Goal: Information Seeking & Learning: Learn about a topic

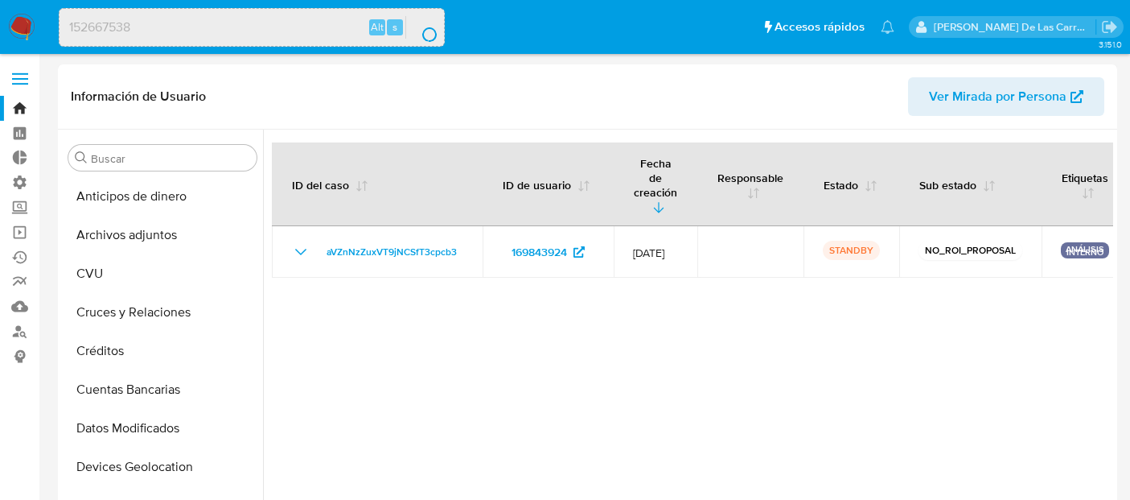
select select "10"
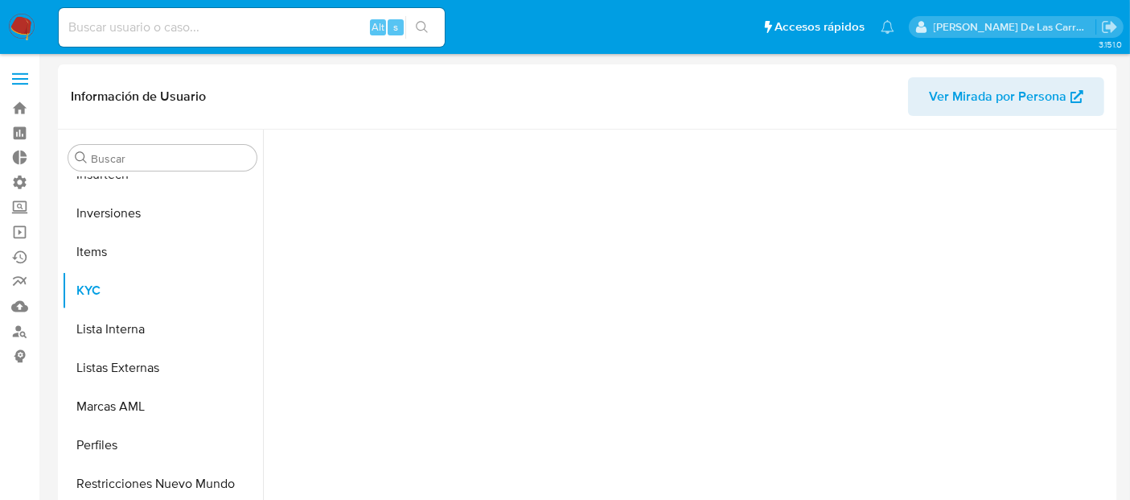
scroll to position [718, 0]
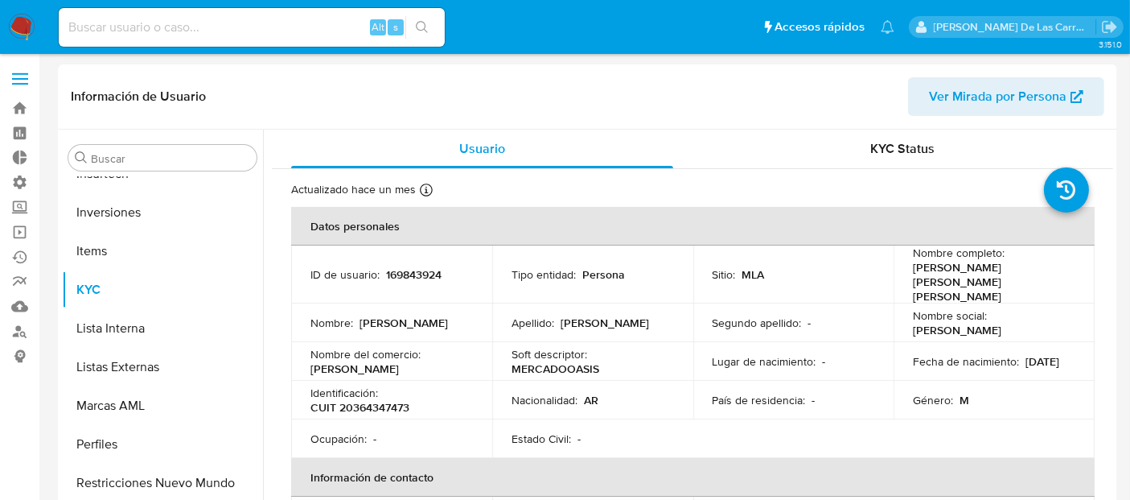
select select "10"
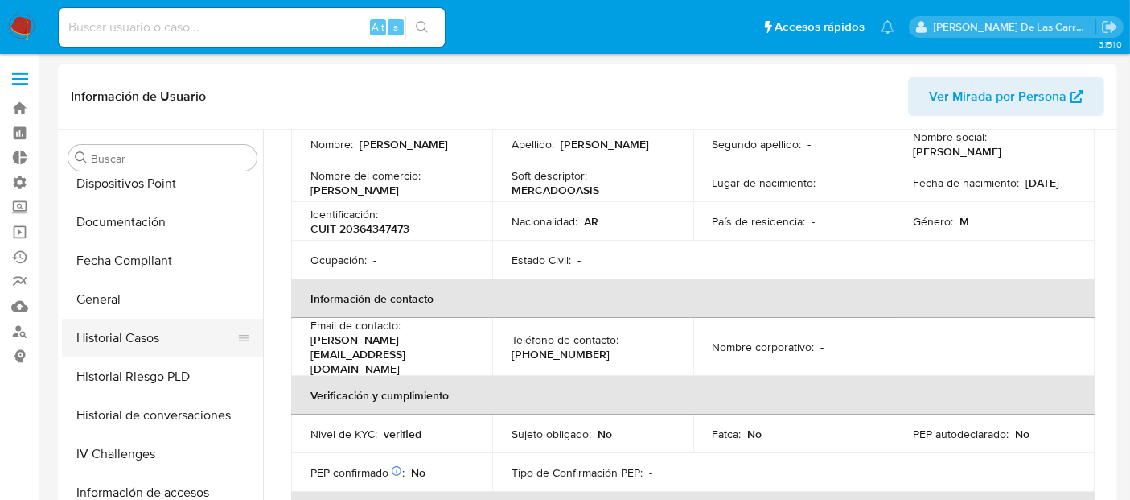
scroll to position [360, 0]
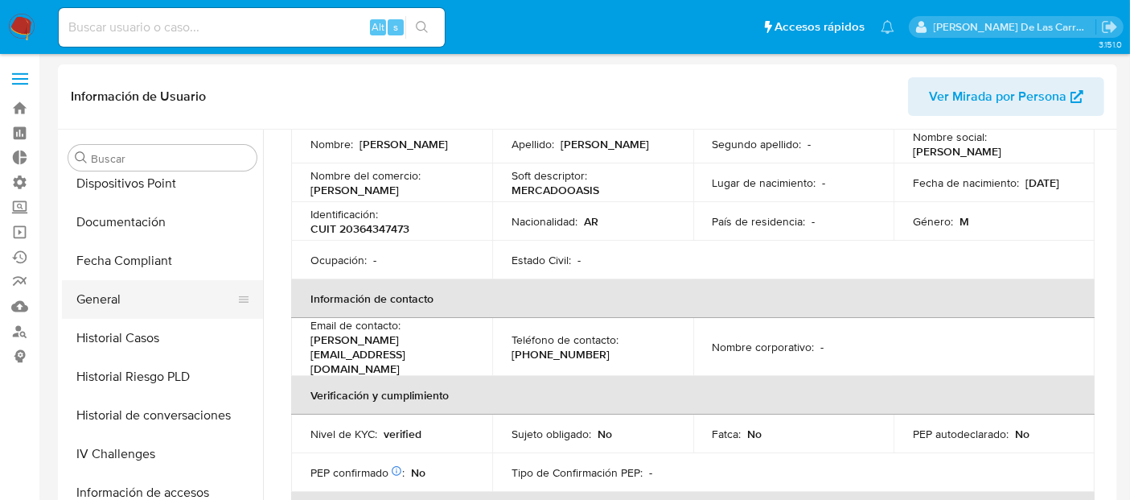
click at [124, 304] on button "General" at bounding box center [156, 299] width 188 height 39
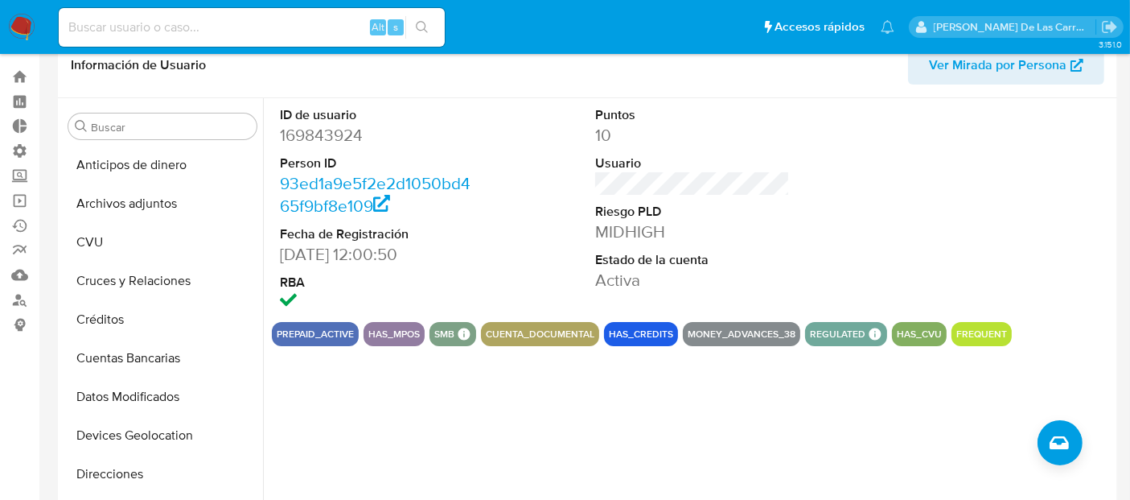
scroll to position [0, 0]
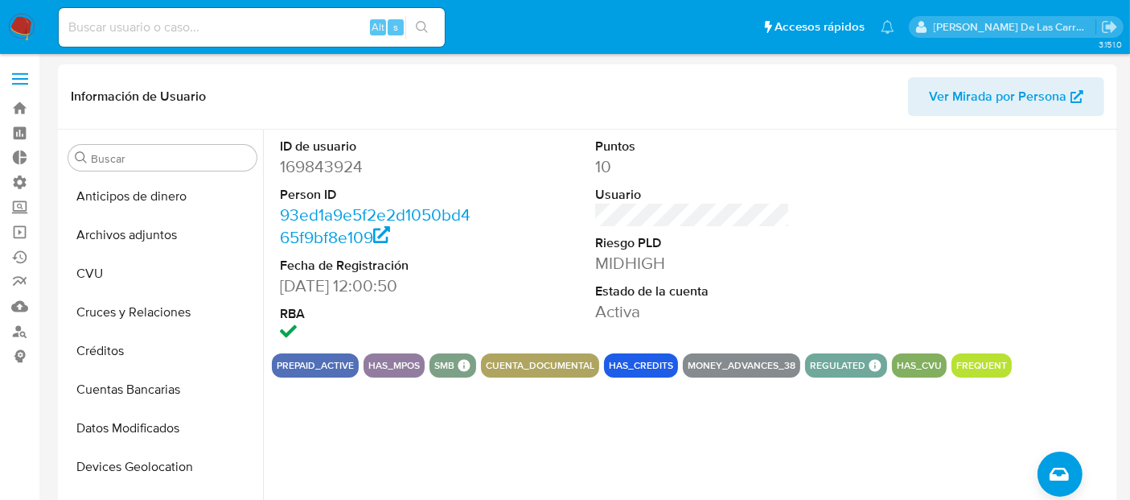
click at [148, 31] on input at bounding box center [252, 27] width 386 height 21
paste input "488199968"
type input "488199968"
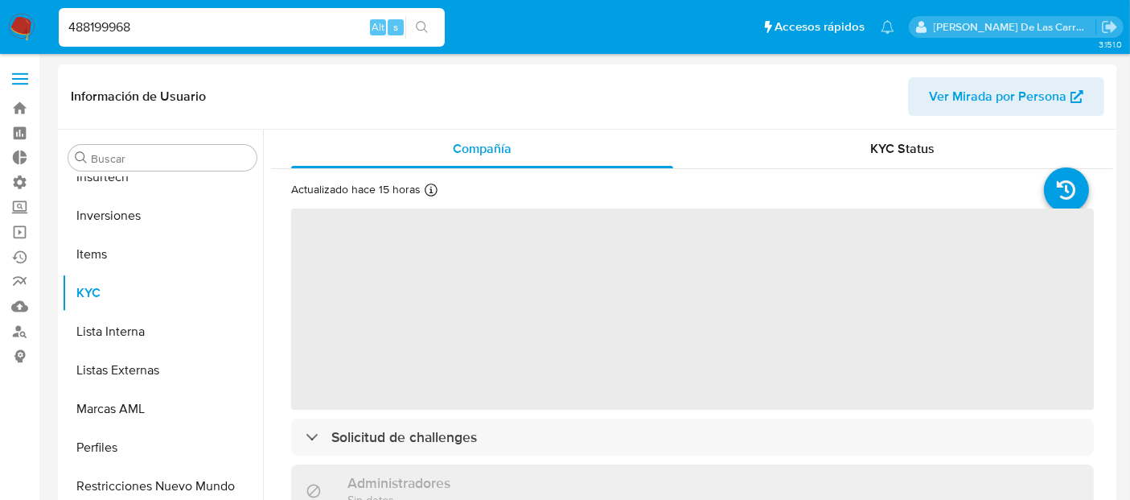
scroll to position [718, 0]
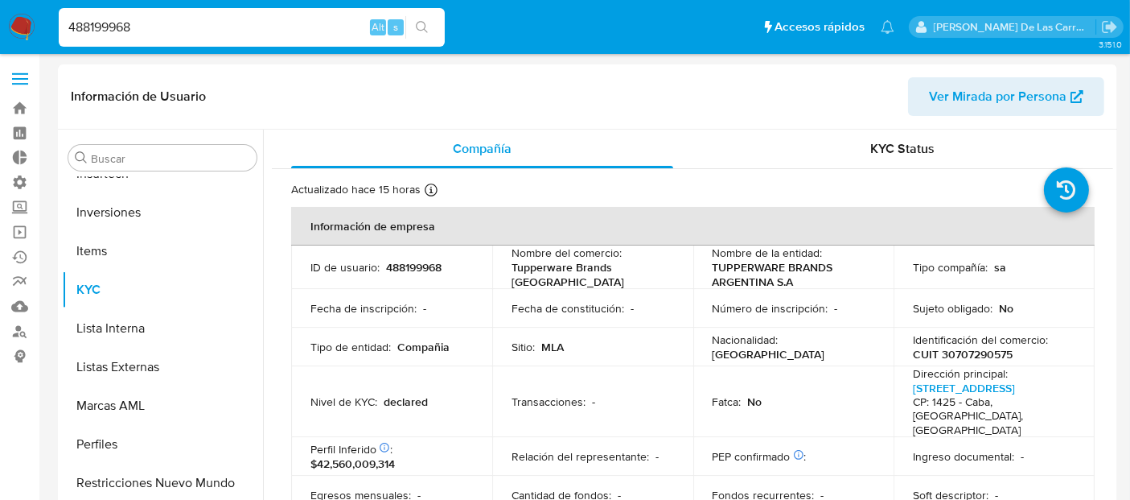
select select "10"
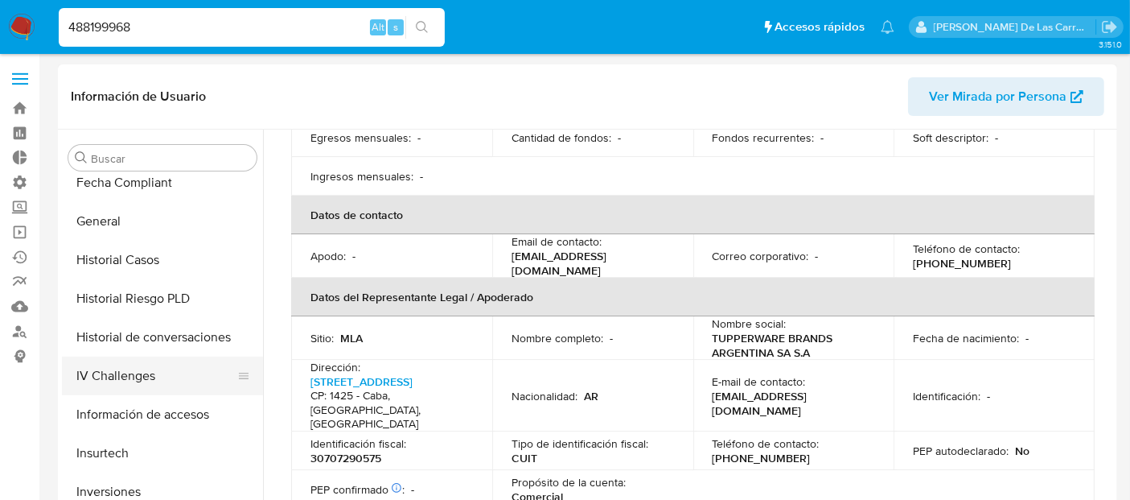
scroll to position [360, 0]
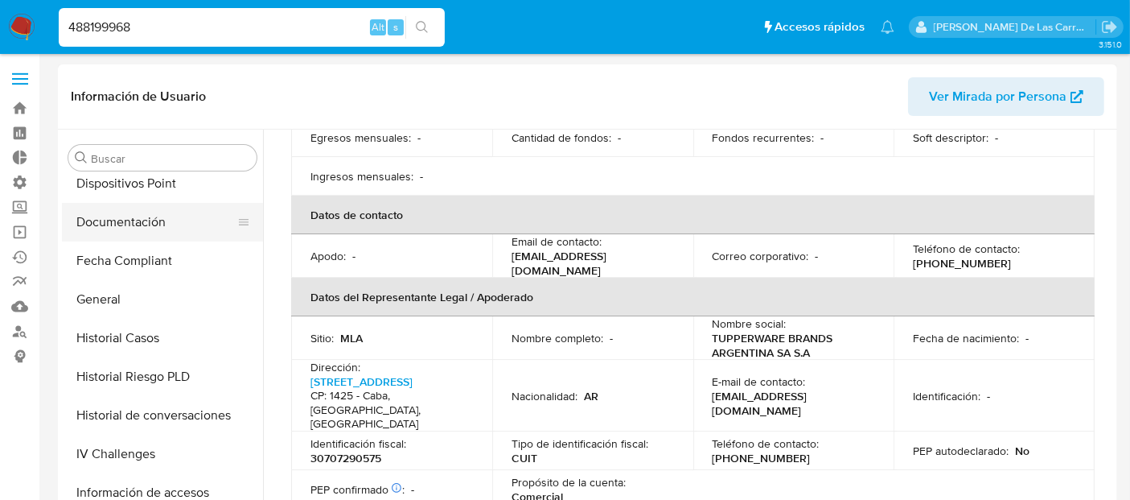
click at [126, 225] on button "Documentación" at bounding box center [156, 222] width 188 height 39
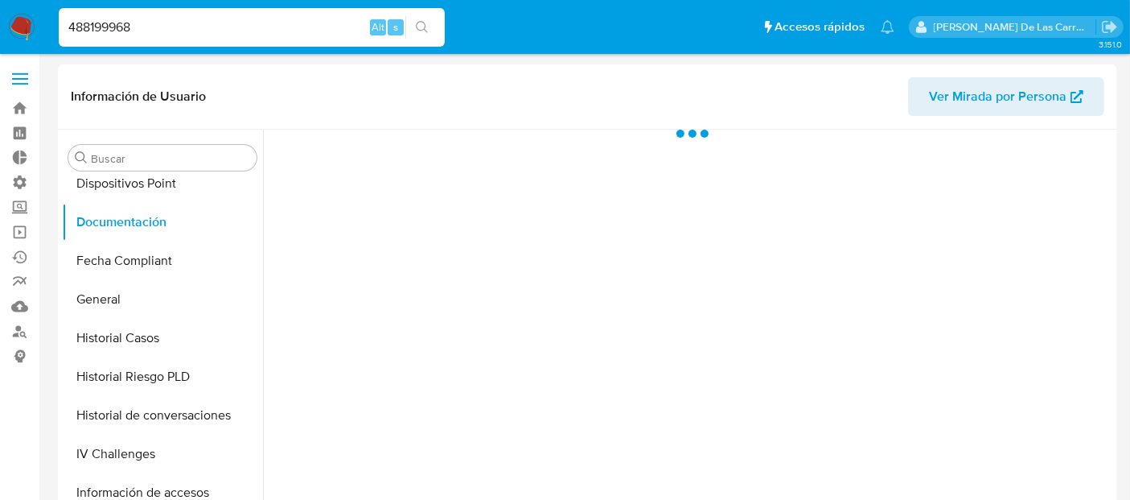
scroll to position [0, 0]
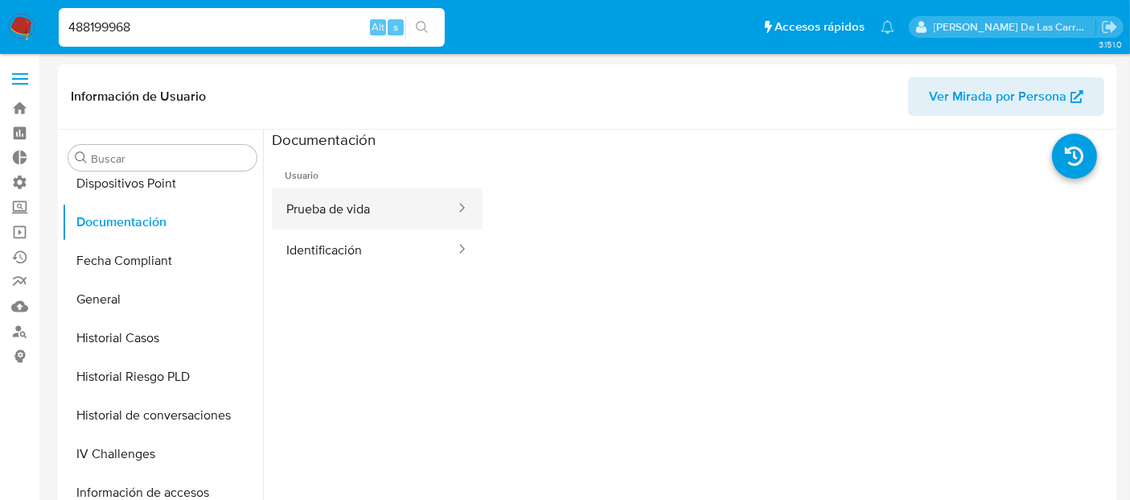
click at [374, 216] on button "Prueba de vida" at bounding box center [364, 208] width 185 height 41
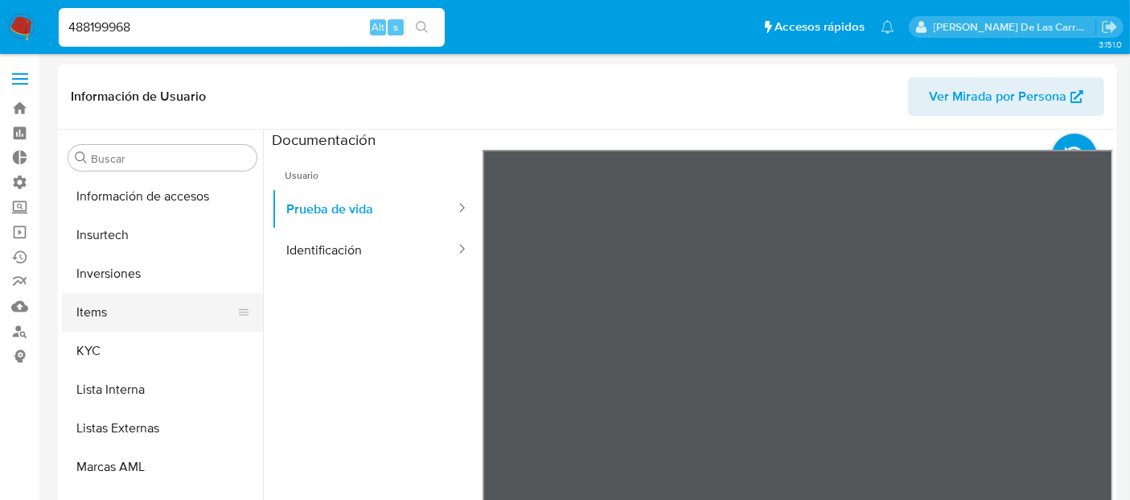
scroll to position [628, 0]
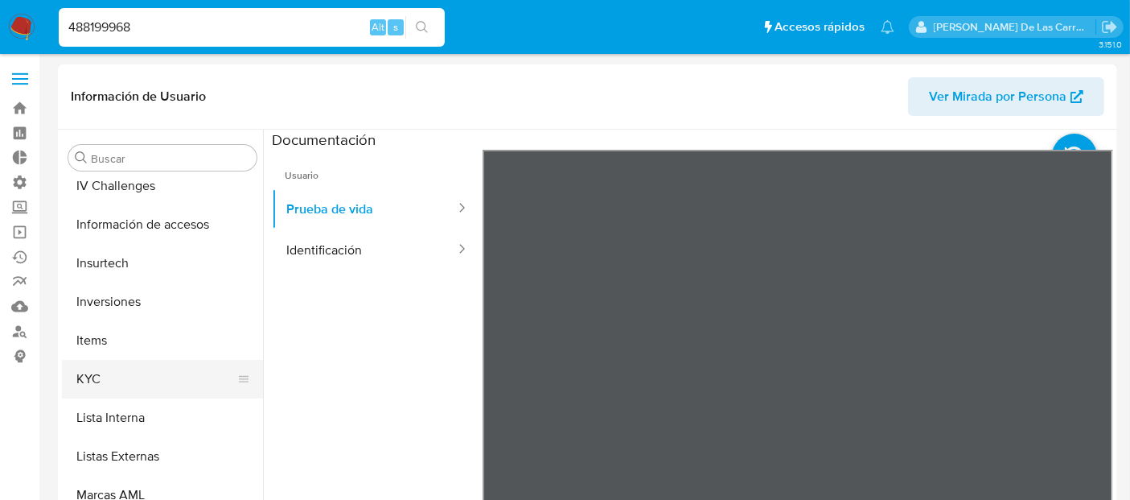
click at [106, 391] on button "KYC" at bounding box center [156, 379] width 188 height 39
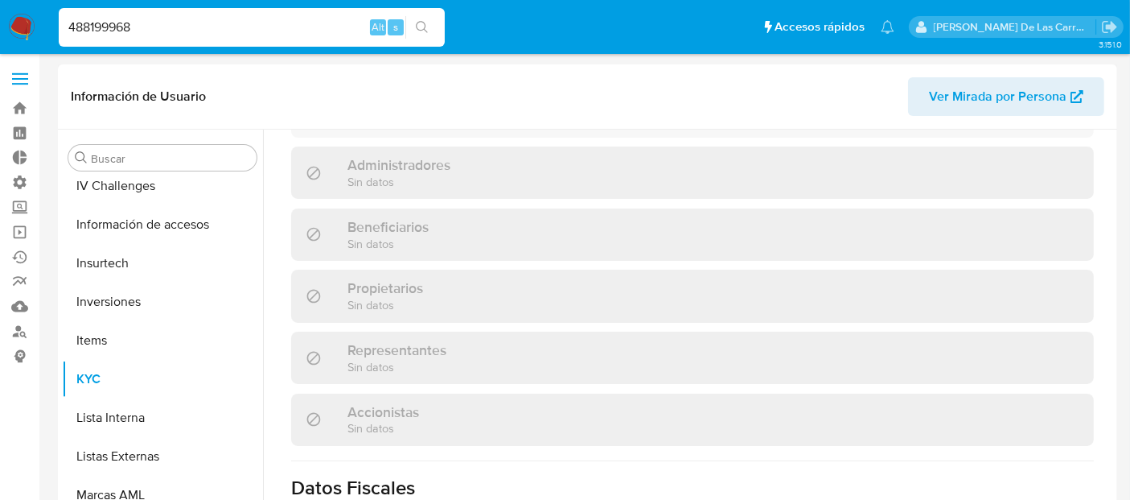
scroll to position [714, 0]
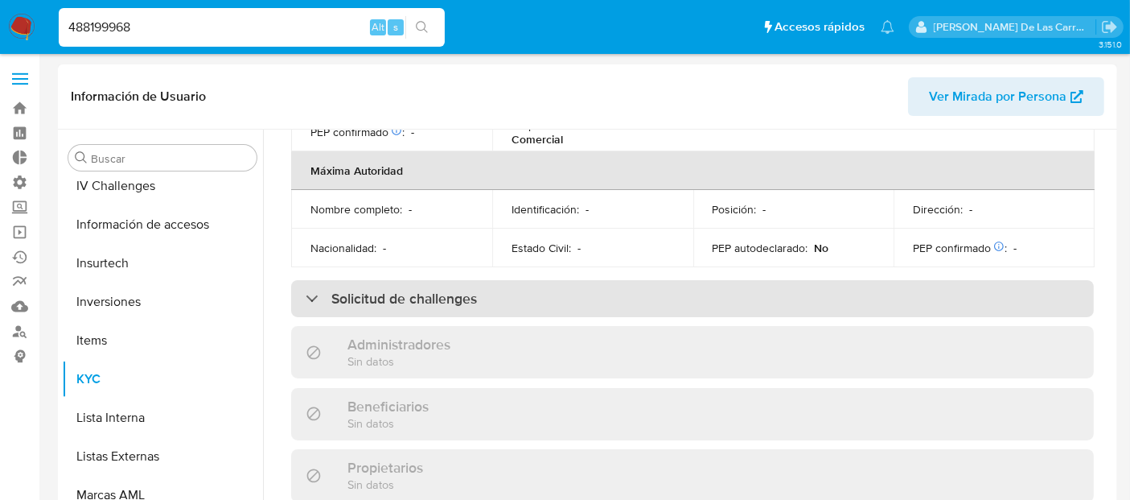
click at [400, 290] on h3 "Solicitud de challenges" at bounding box center [404, 299] width 146 height 18
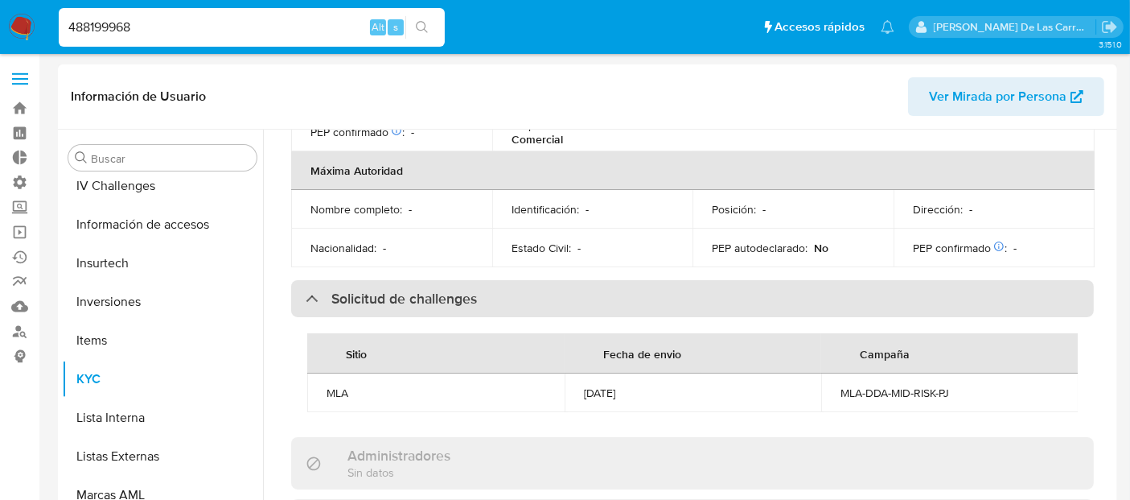
click at [517, 280] on div "Solicitud de challenges" at bounding box center [692, 298] width 803 height 37
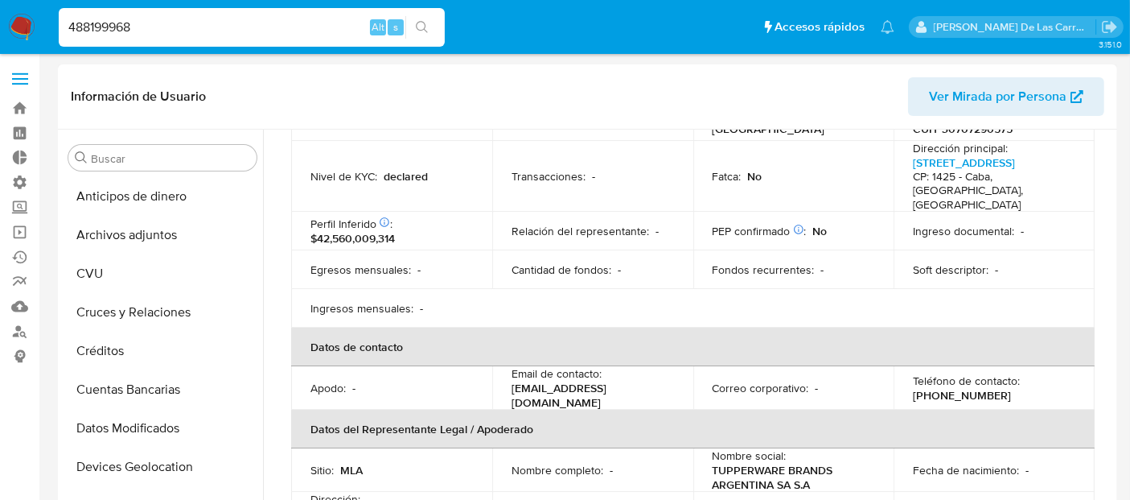
scroll to position [0, 0]
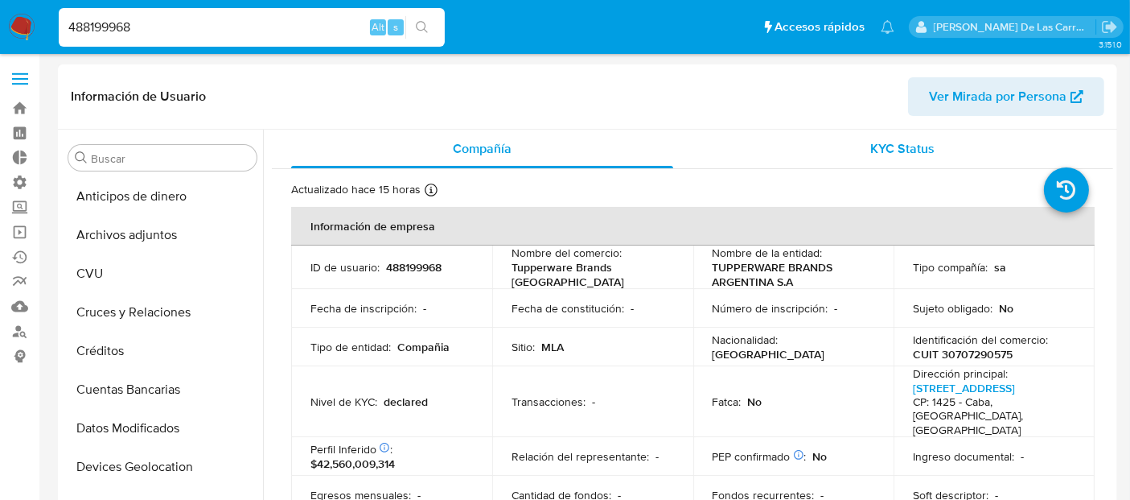
click at [897, 150] on span "KYC Status" at bounding box center [903, 148] width 64 height 19
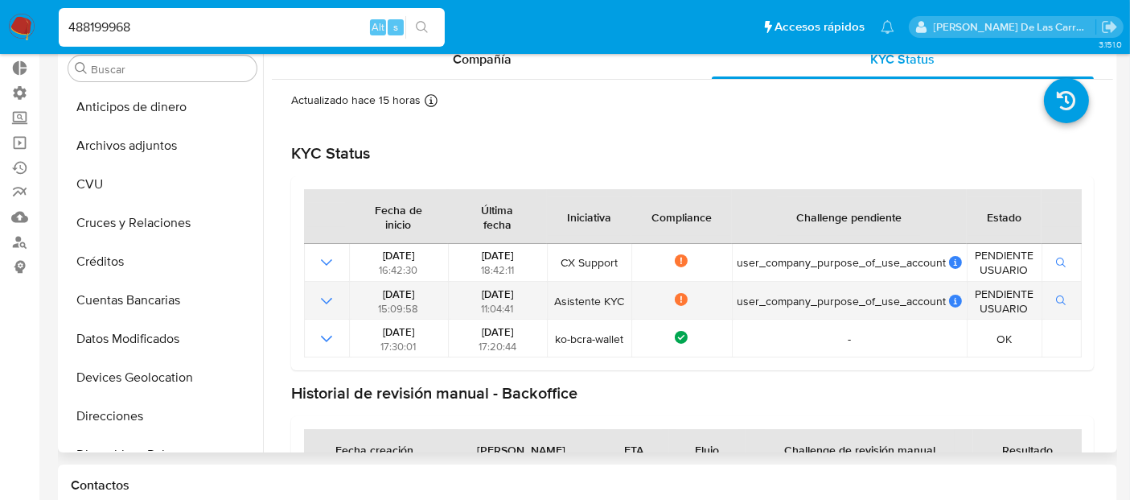
click at [323, 301] on icon "Mostrar operación" at bounding box center [326, 300] width 19 height 19
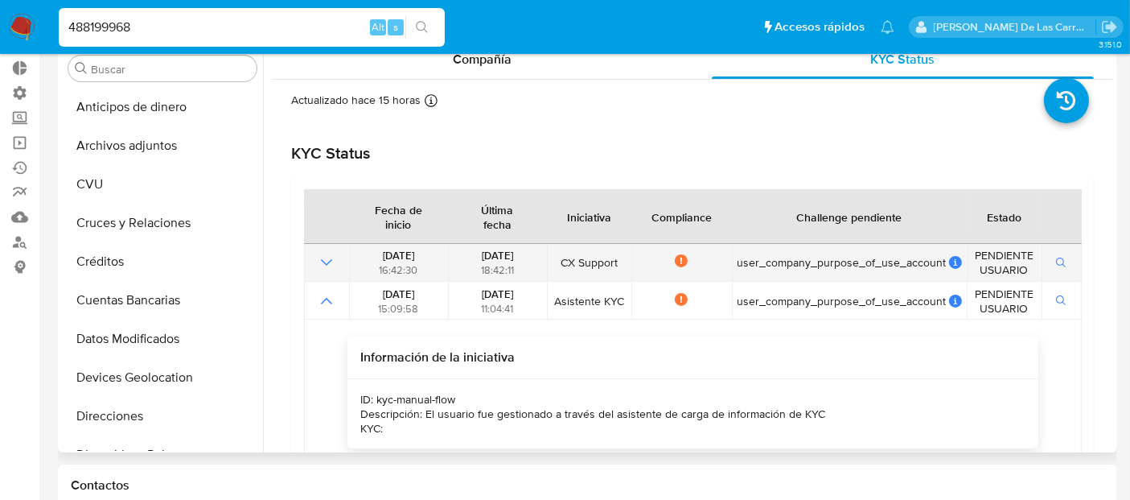
click at [328, 261] on icon "Mostrar operación" at bounding box center [326, 262] width 19 height 19
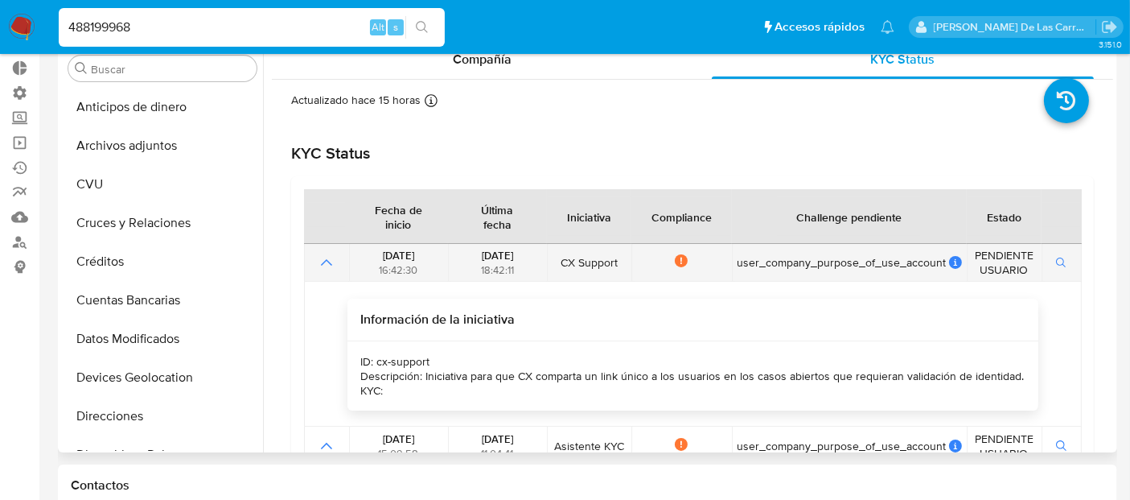
click at [322, 265] on icon "Mostrar operación" at bounding box center [326, 262] width 19 height 19
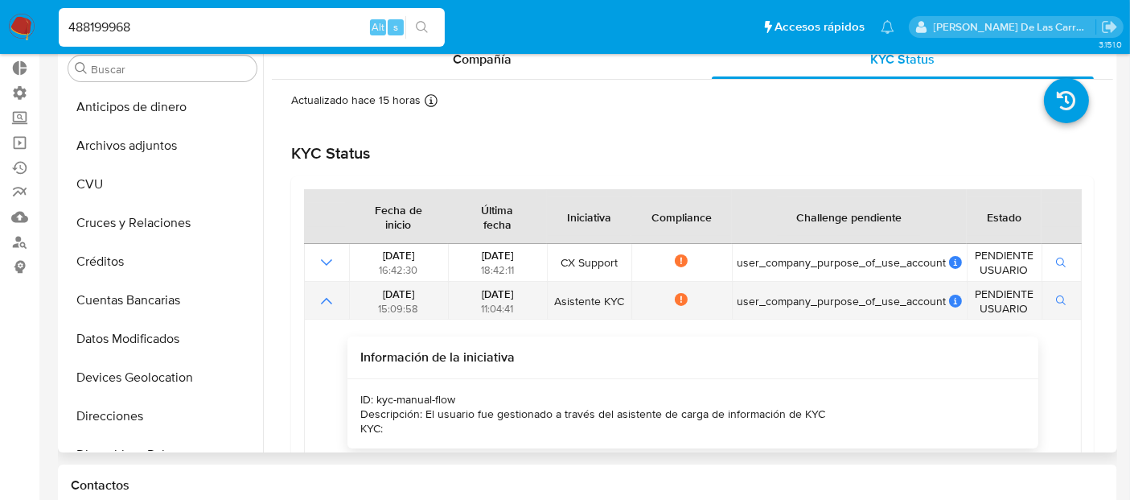
click at [326, 298] on icon "Mostrar operación" at bounding box center [326, 301] width 11 height 6
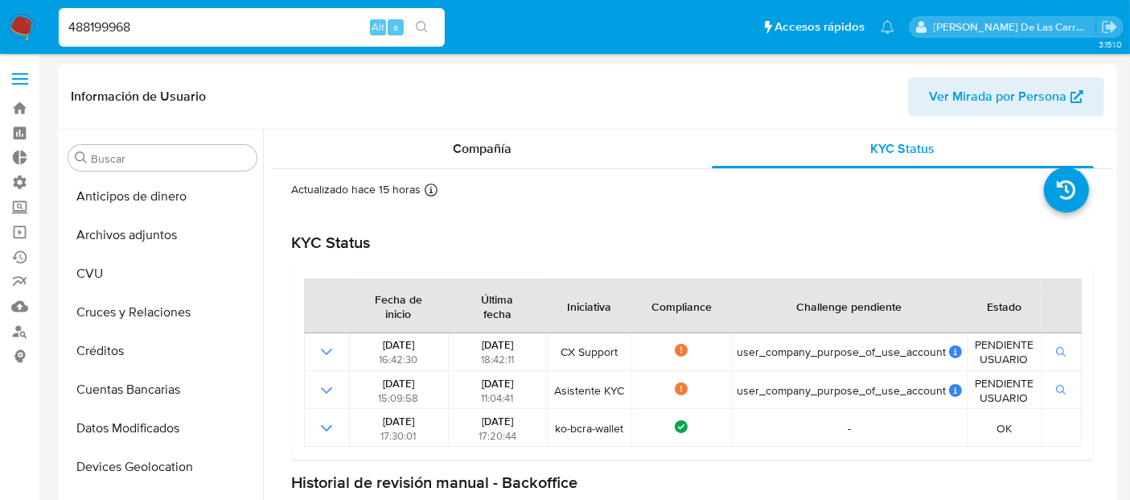
click at [122, 24] on input "488199968" at bounding box center [252, 27] width 386 height 21
paste input "2272306"
type input "42272306"
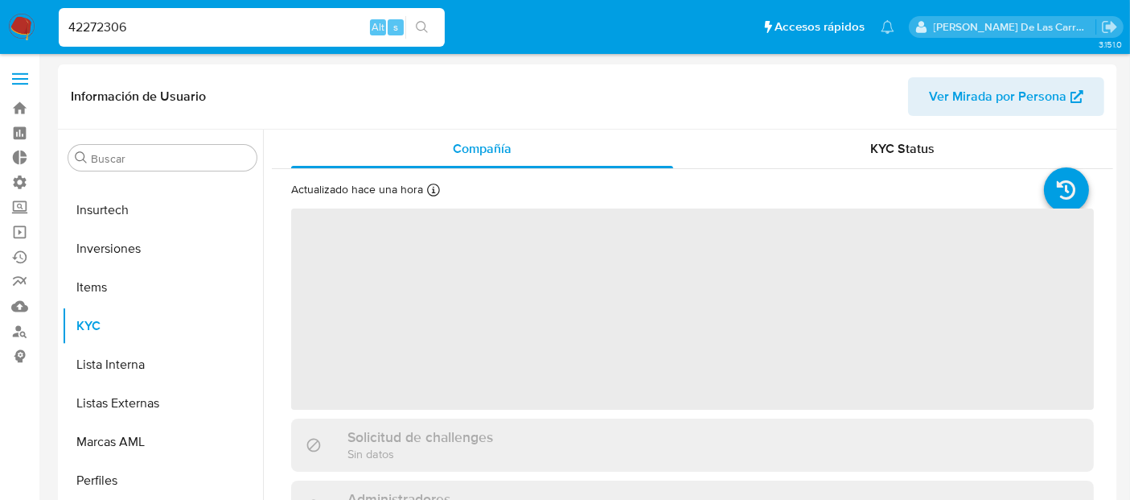
scroll to position [718, 0]
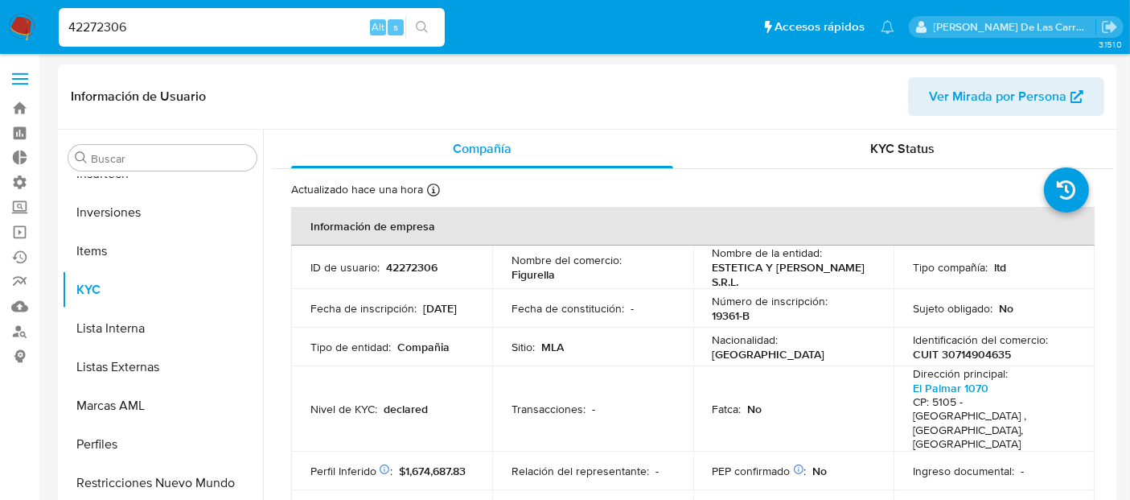
select select "10"
click at [18, 183] on label "Administración" at bounding box center [95, 182] width 191 height 25
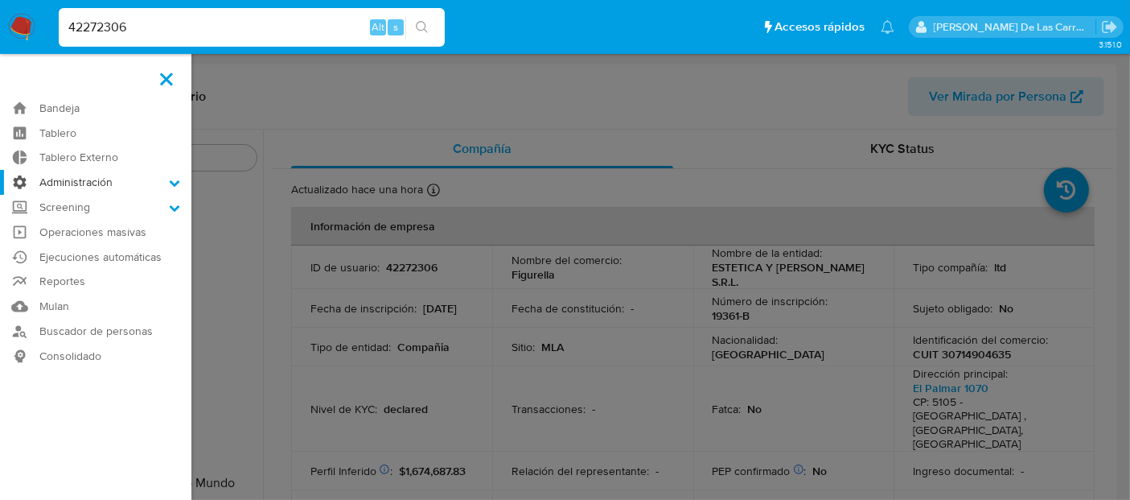
click at [0, 0] on input "Administración" at bounding box center [0, 0] width 0 height 0
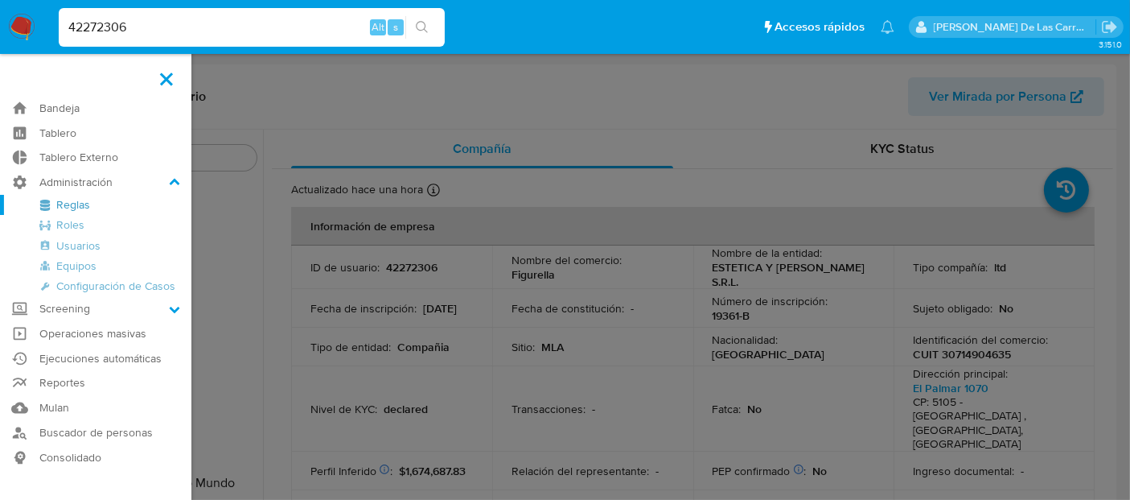
click at [81, 205] on link "Reglas" at bounding box center [95, 205] width 191 height 20
click at [67, 200] on link "Reglas" at bounding box center [95, 205] width 191 height 20
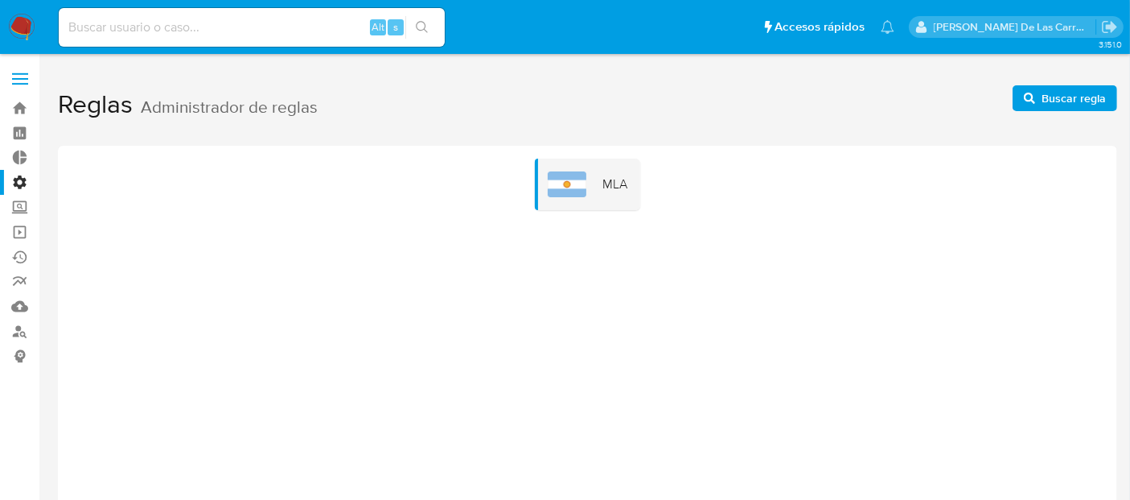
click at [598, 203] on div "MLA" at bounding box center [587, 183] width 105 height 51
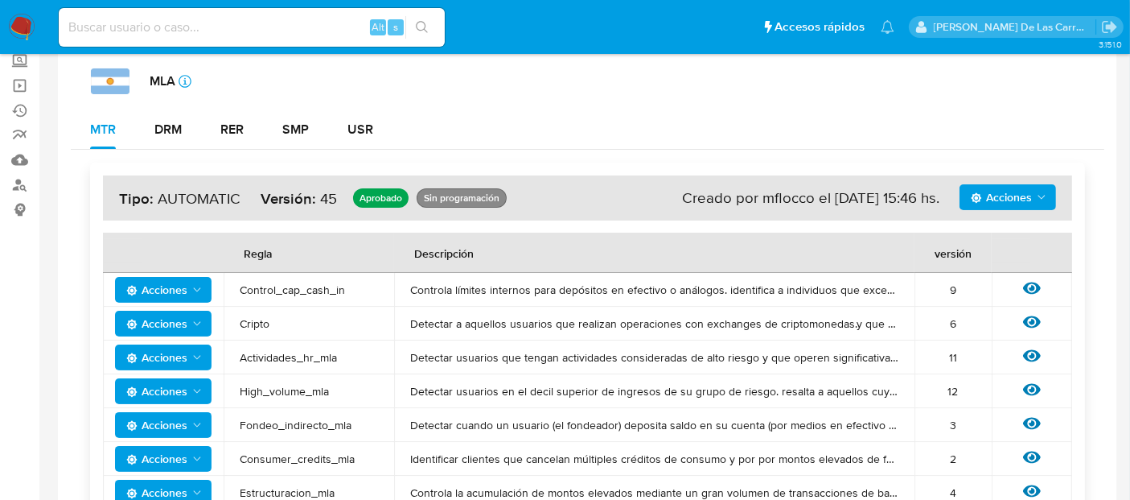
scroll to position [179, 0]
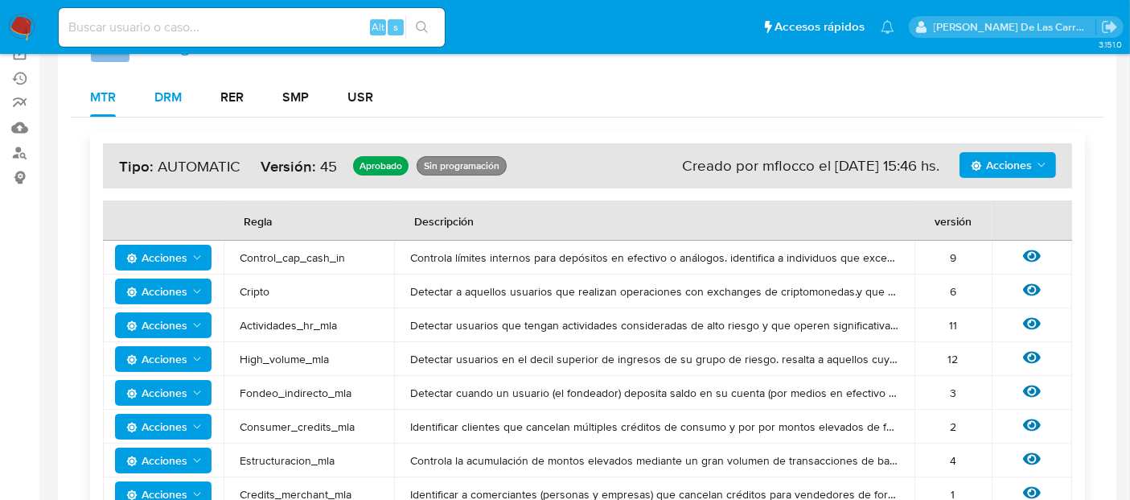
click at [174, 96] on div "DRM" at bounding box center [167, 97] width 27 height 13
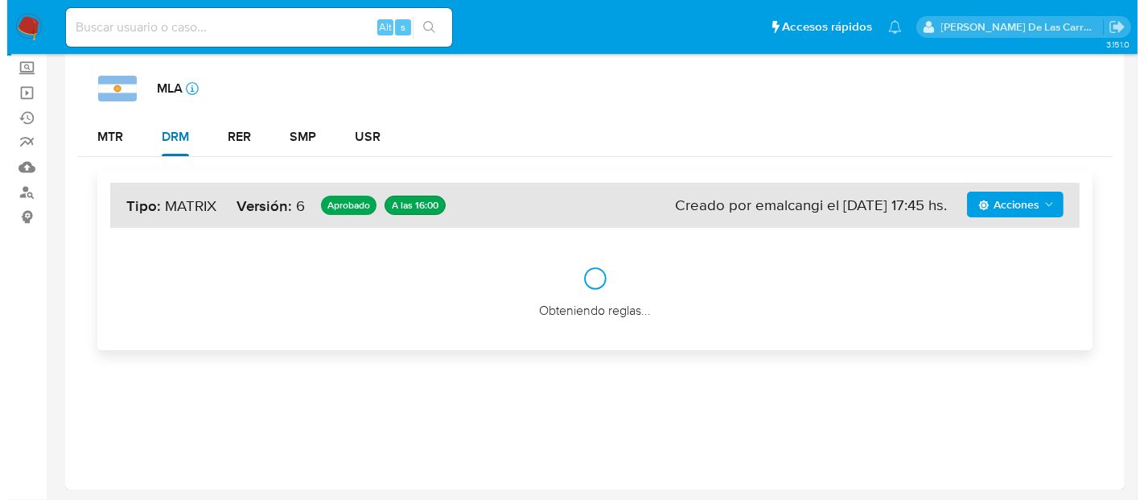
scroll to position [138, 0]
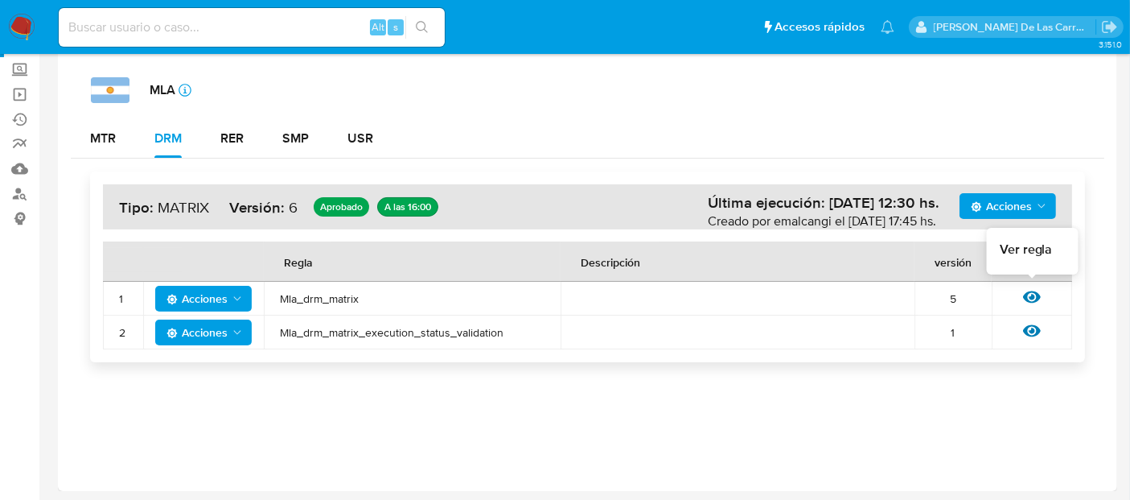
click at [1031, 292] on icon at bounding box center [1032, 297] width 18 height 18
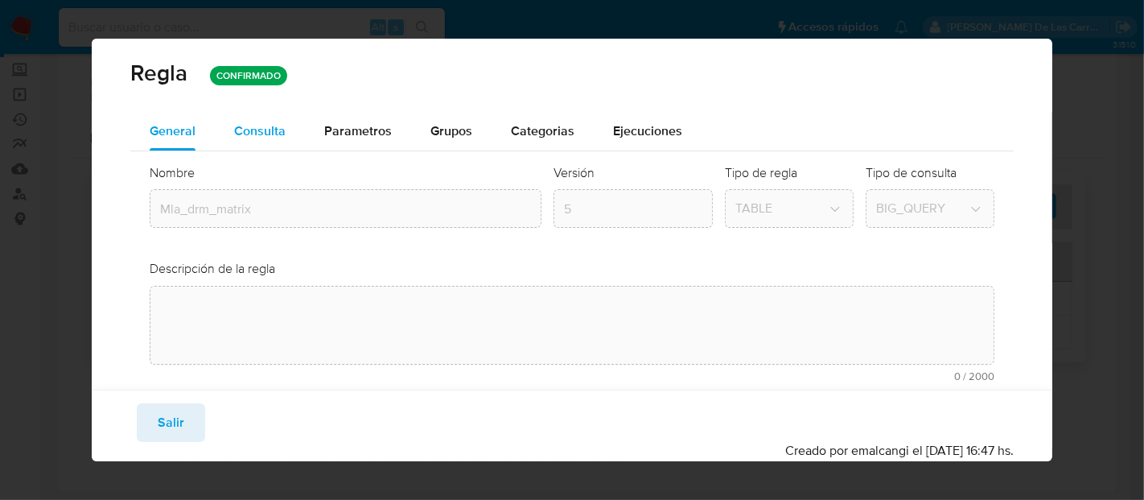
click at [286, 128] on button "Consulta" at bounding box center [260, 131] width 90 height 39
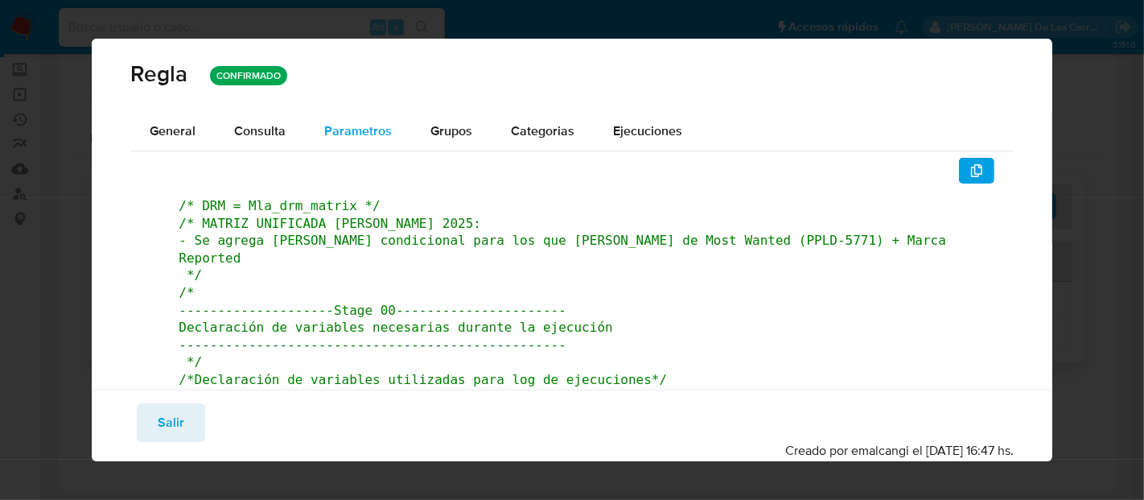
click at [376, 123] on span "Parametros" at bounding box center [358, 130] width 68 height 19
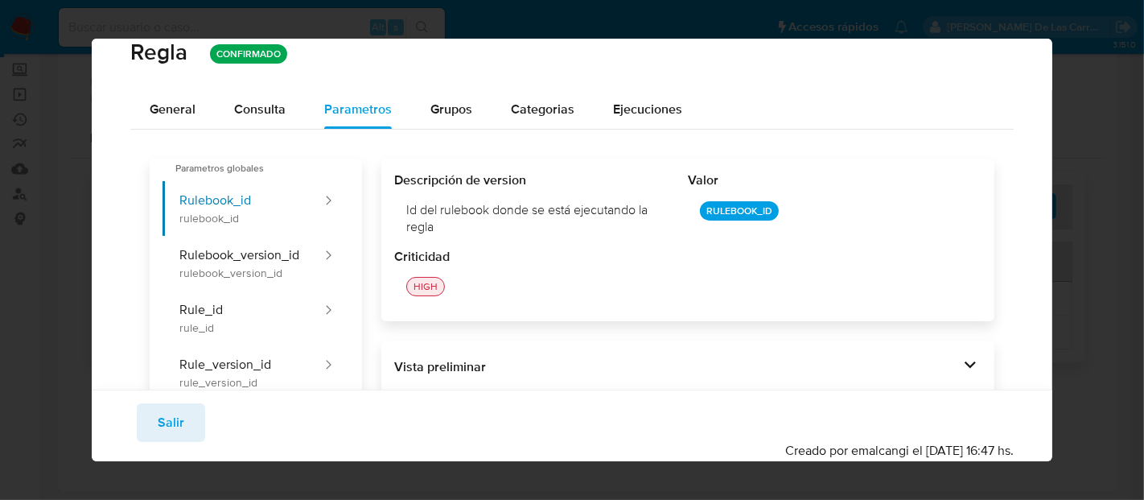
scroll to position [0, 0]
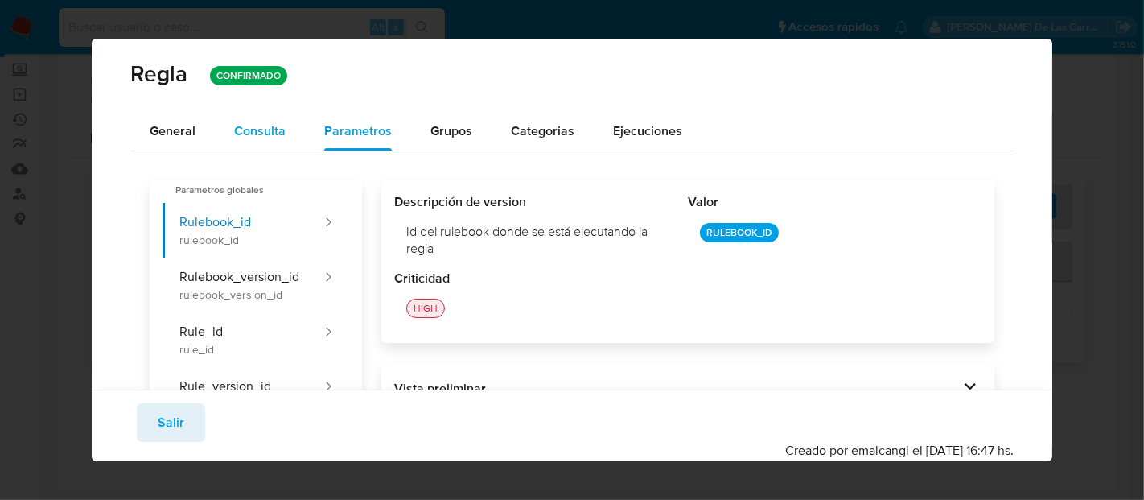
click at [275, 135] on span "Consulta" at bounding box center [259, 130] width 51 height 19
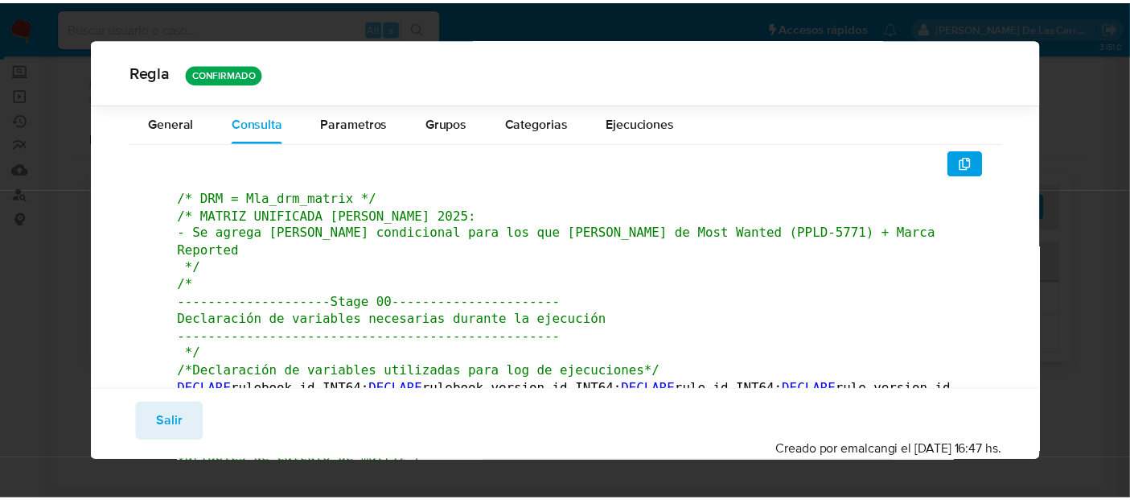
scroll to position [887, 0]
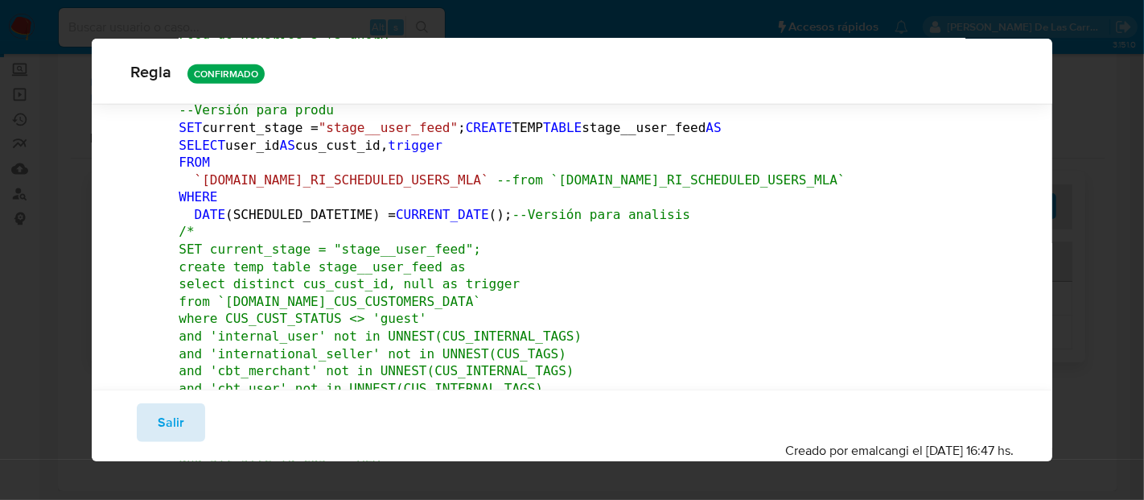
drag, startPoint x: 173, startPoint y: 432, endPoint x: 589, endPoint y: 6, distance: 595.1
click at [175, 431] on span "Salir" at bounding box center [171, 422] width 27 height 35
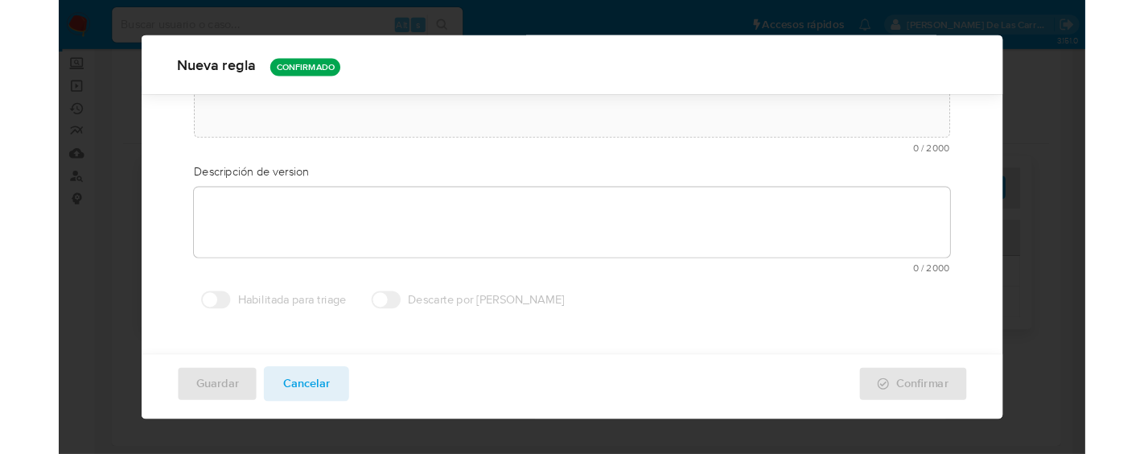
scroll to position [0, 0]
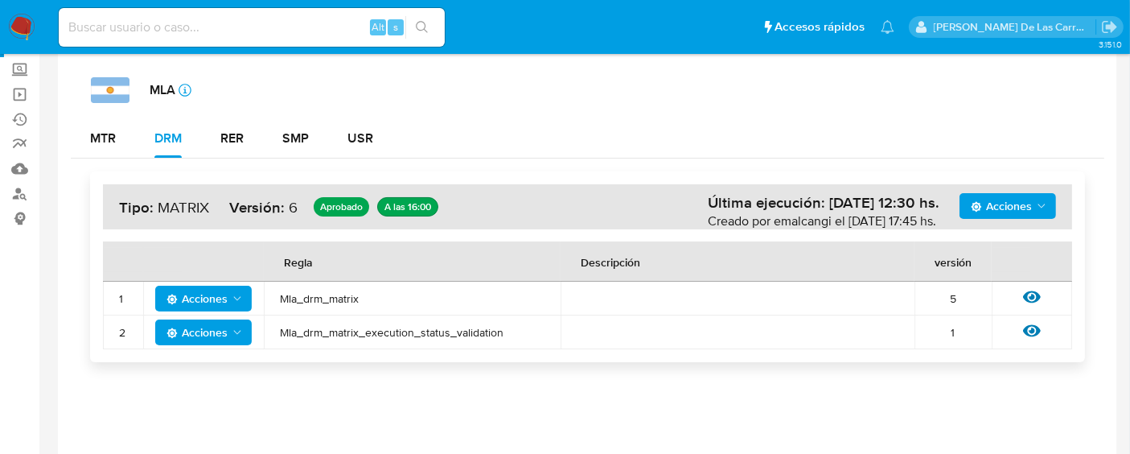
click at [243, 297] on button "Acciones" at bounding box center [203, 299] width 97 height 26
click at [1031, 289] on icon at bounding box center [1032, 297] width 18 height 18
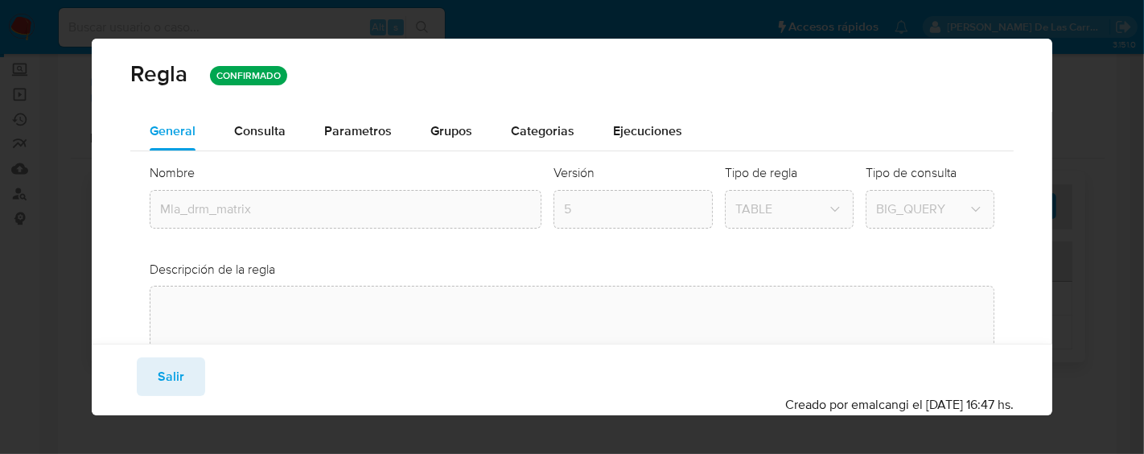
drag, startPoint x: 266, startPoint y: 134, endPoint x: 338, endPoint y: 160, distance: 76.1
click at [266, 134] on span "Consulta" at bounding box center [259, 130] width 51 height 19
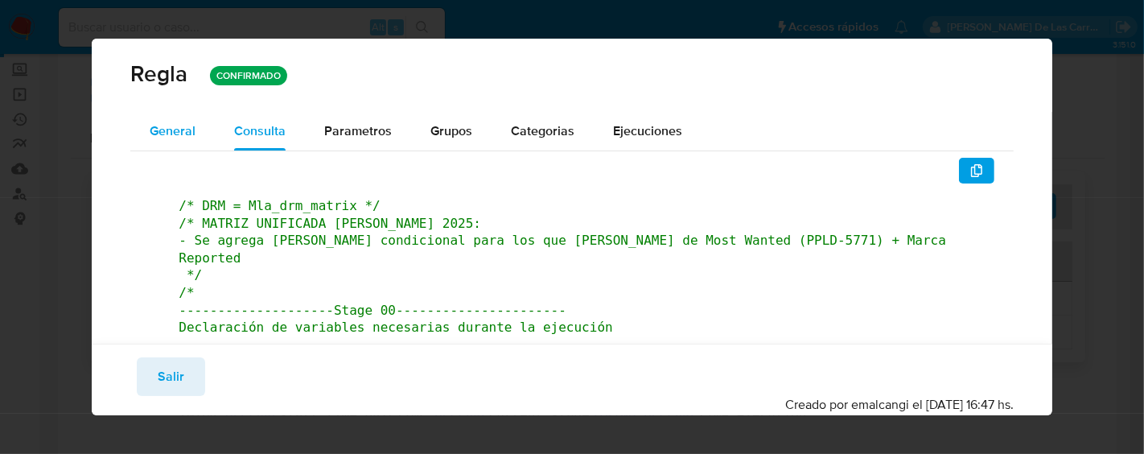
click at [188, 117] on div "General" at bounding box center [173, 131] width 46 height 39
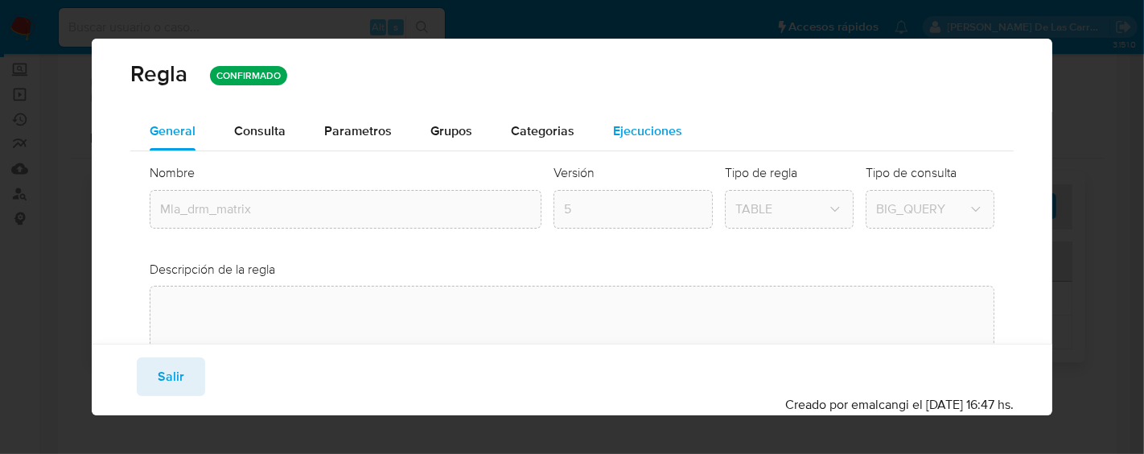
click at [655, 122] on span "Ejecuciones" at bounding box center [647, 130] width 69 height 19
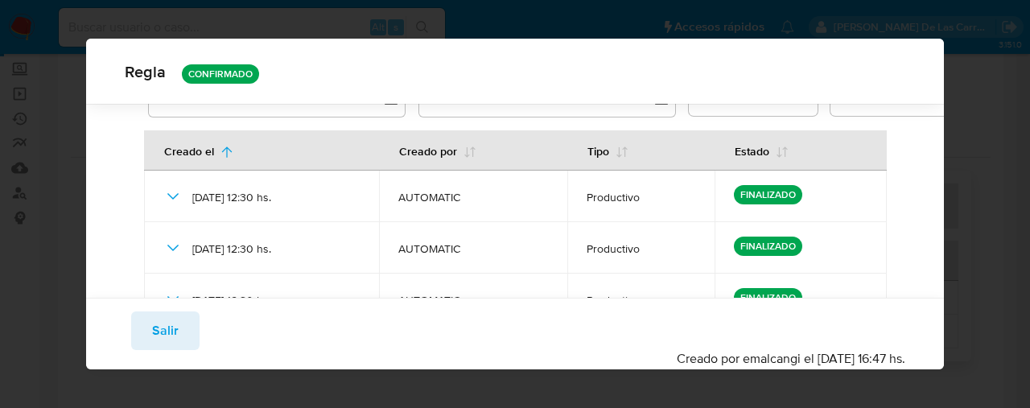
scroll to position [125, 0]
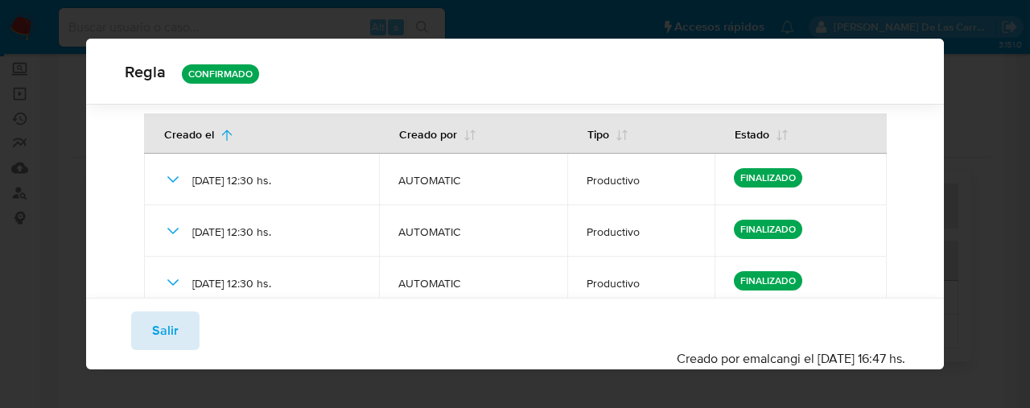
click at [164, 326] on span "Salir" at bounding box center [165, 330] width 27 height 35
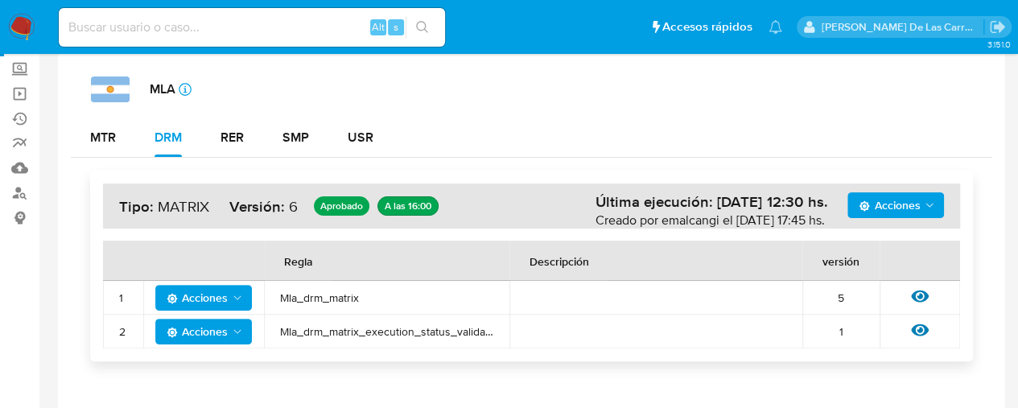
click at [920, 290] on icon at bounding box center [920, 296] width 18 height 12
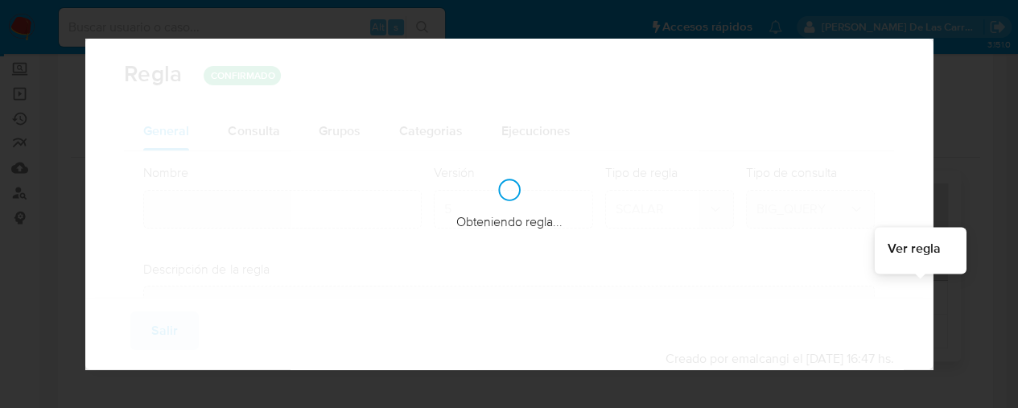
type input "Mla_drm_matrix"
type textarea "Cambio ppld-5771 - se agrega regla condicional para los que tengan marca de mos…"
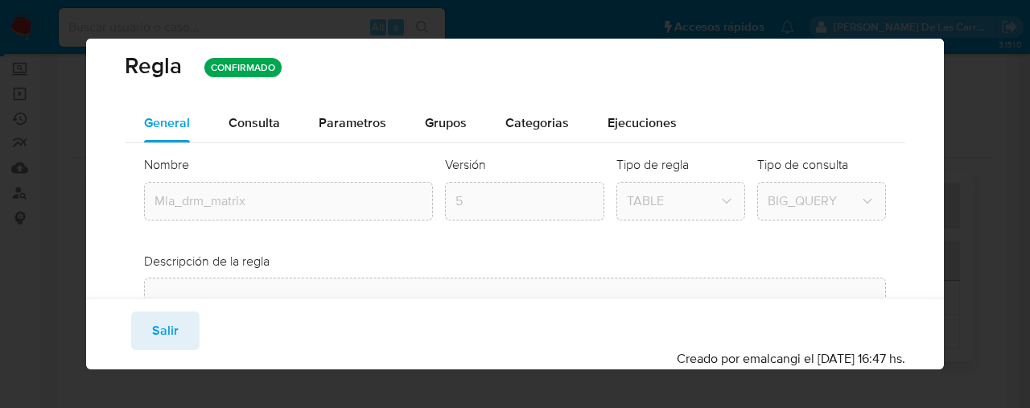
scroll to position [0, 0]
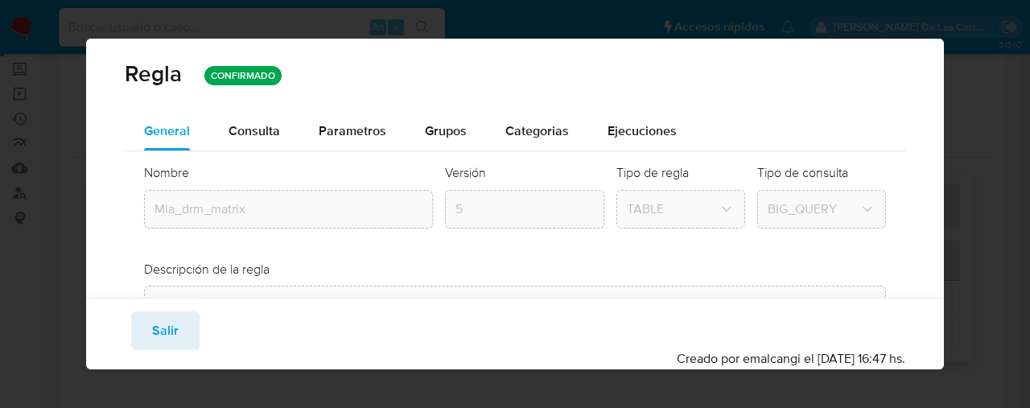
drag, startPoint x: 241, startPoint y: 130, endPoint x: 1029, endPoint y: 218, distance: 792.5
click at [241, 130] on span "Consulta" at bounding box center [253, 130] width 51 height 19
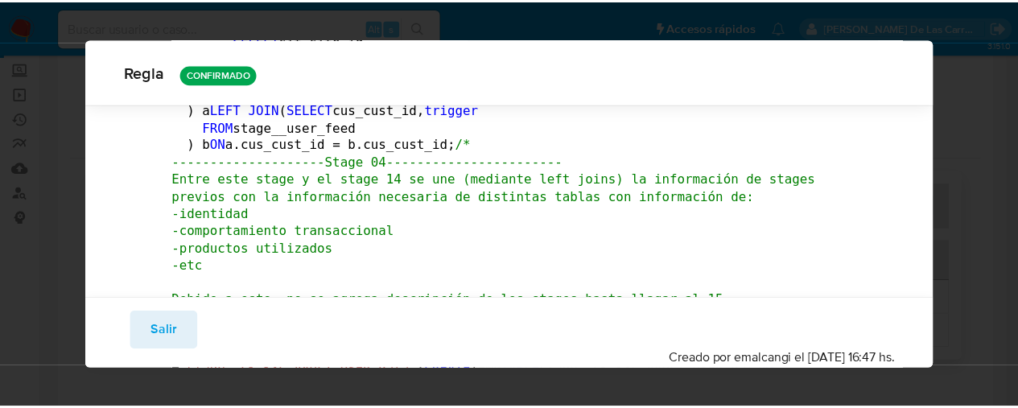
scroll to position [2566, 0]
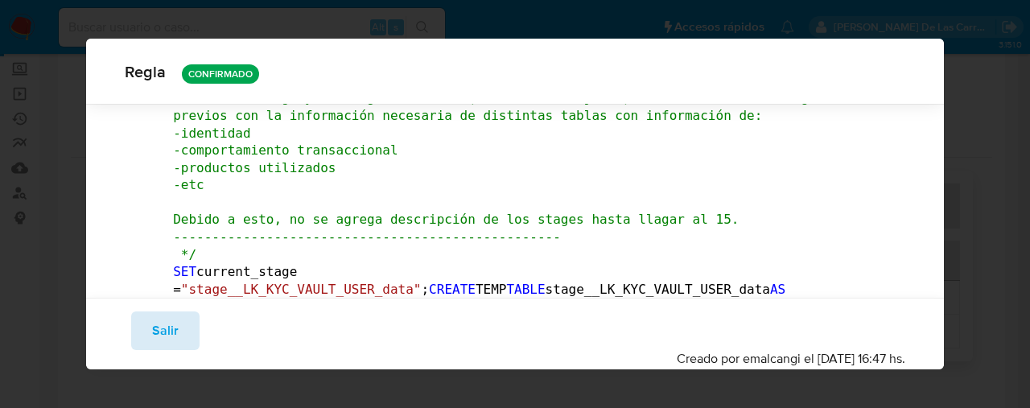
click at [156, 323] on span "Salir" at bounding box center [165, 330] width 27 height 35
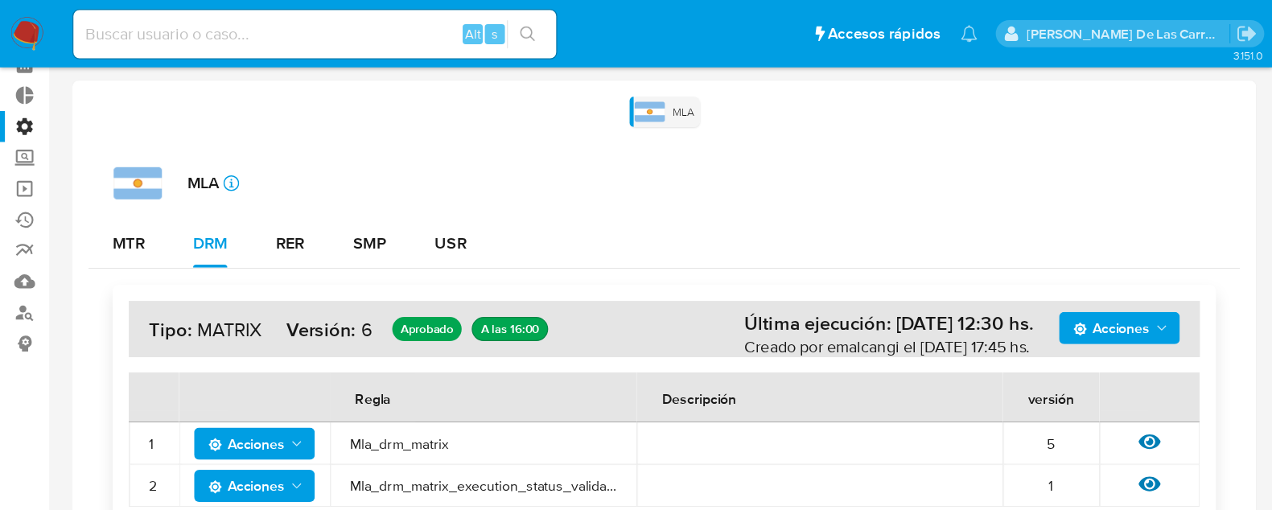
scroll to position [0, 0]
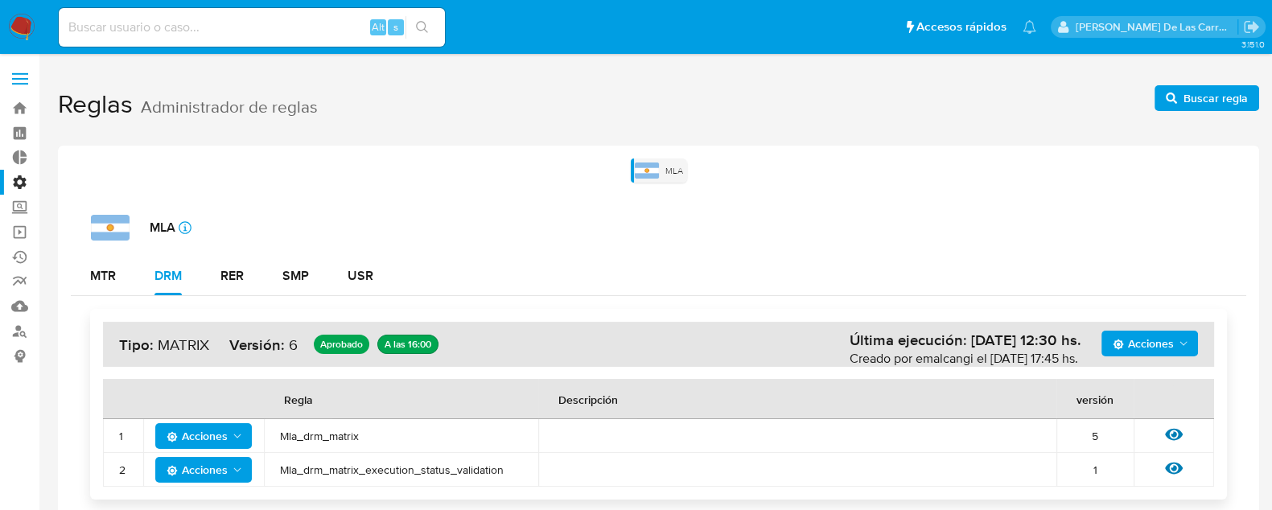
click at [19, 184] on label "Administración" at bounding box center [95, 182] width 191 height 25
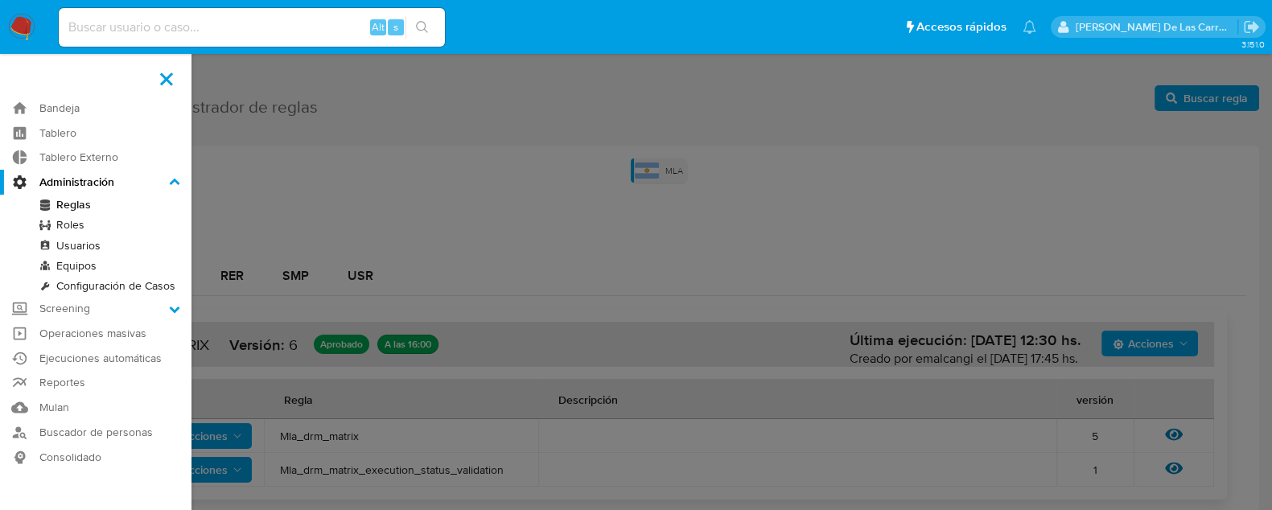
click at [0, 0] on input "Administración" at bounding box center [0, 0] width 0 height 0
click at [61, 227] on link "Roles" at bounding box center [95, 225] width 191 height 20
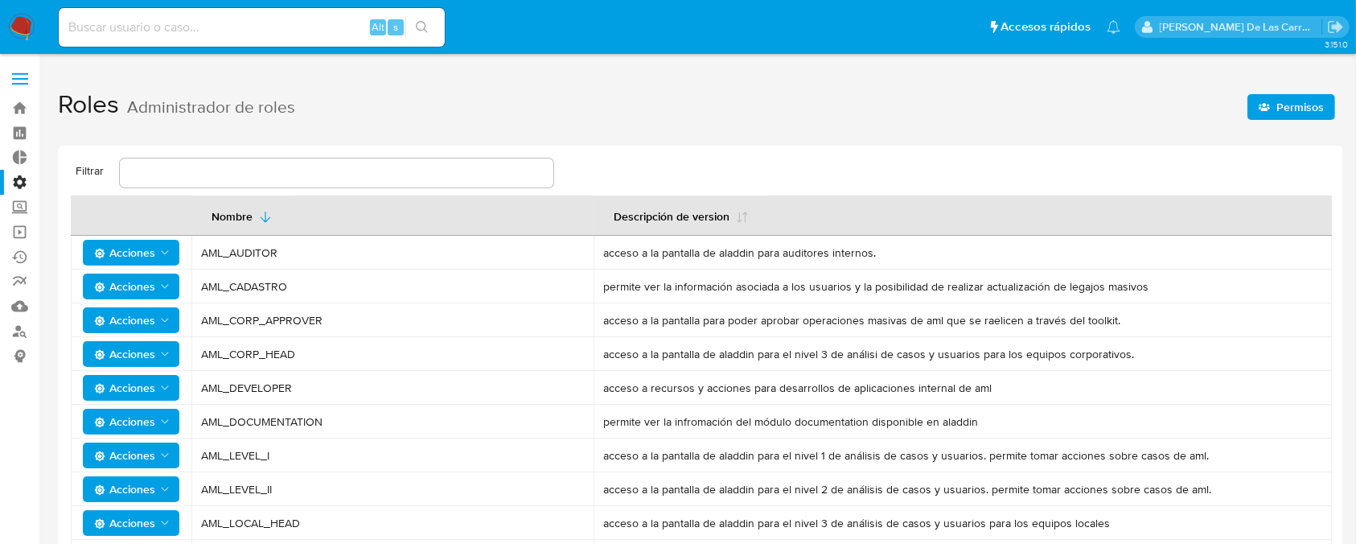
click at [315, 261] on td "AML_AUDITOR" at bounding box center [392, 253] width 402 height 34
drag, startPoint x: 265, startPoint y: 253, endPoint x: 290, endPoint y: 459, distance: 206.8
click at [755, 309] on td "acceso a la pantalla para poder aprobar operaciones masivas de aml que se raeli…" at bounding box center [963, 320] width 739 height 34
click at [761, 248] on span "acceso a la pantalla de aladdin para auditores internos." at bounding box center [962, 252] width 719 height 14
